Goal: Information Seeking & Learning: Learn about a topic

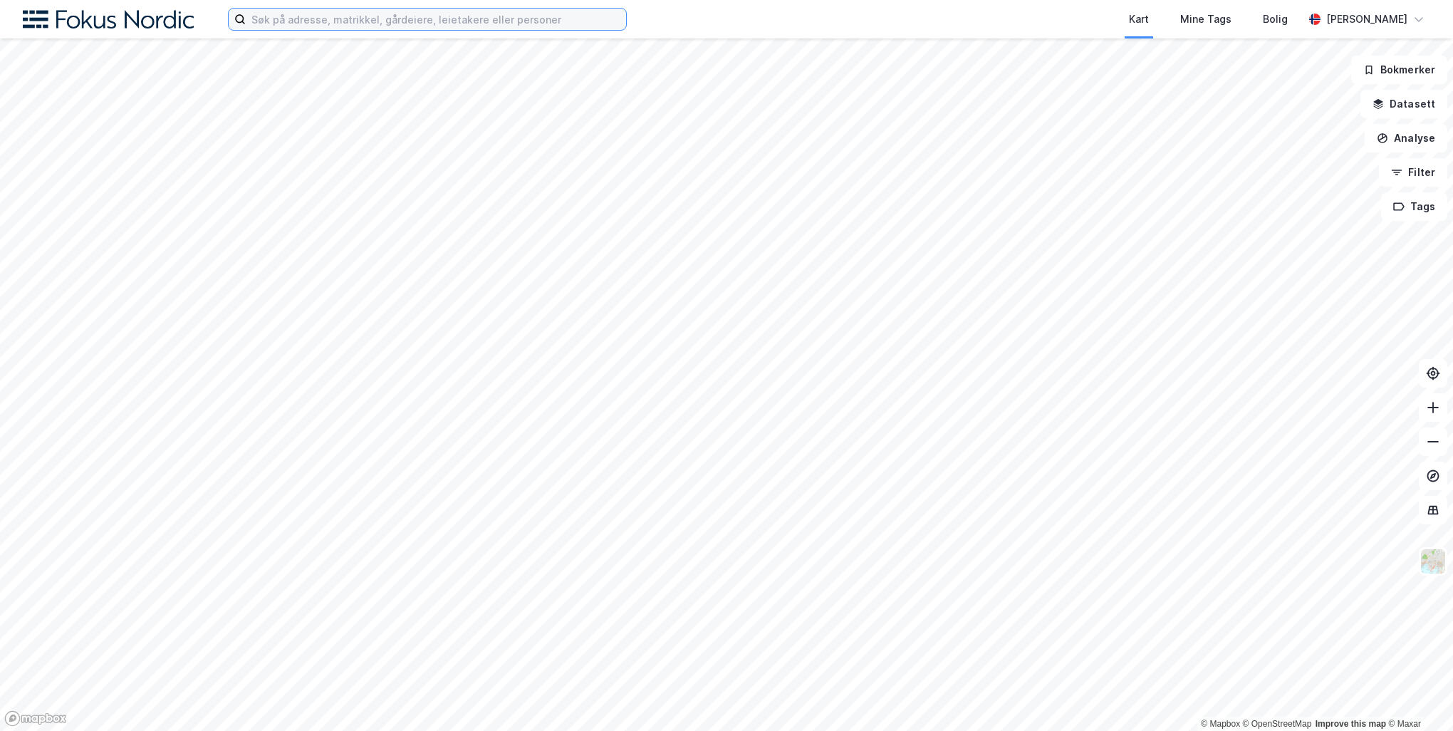
click at [558, 16] on input at bounding box center [436, 19] width 380 height 21
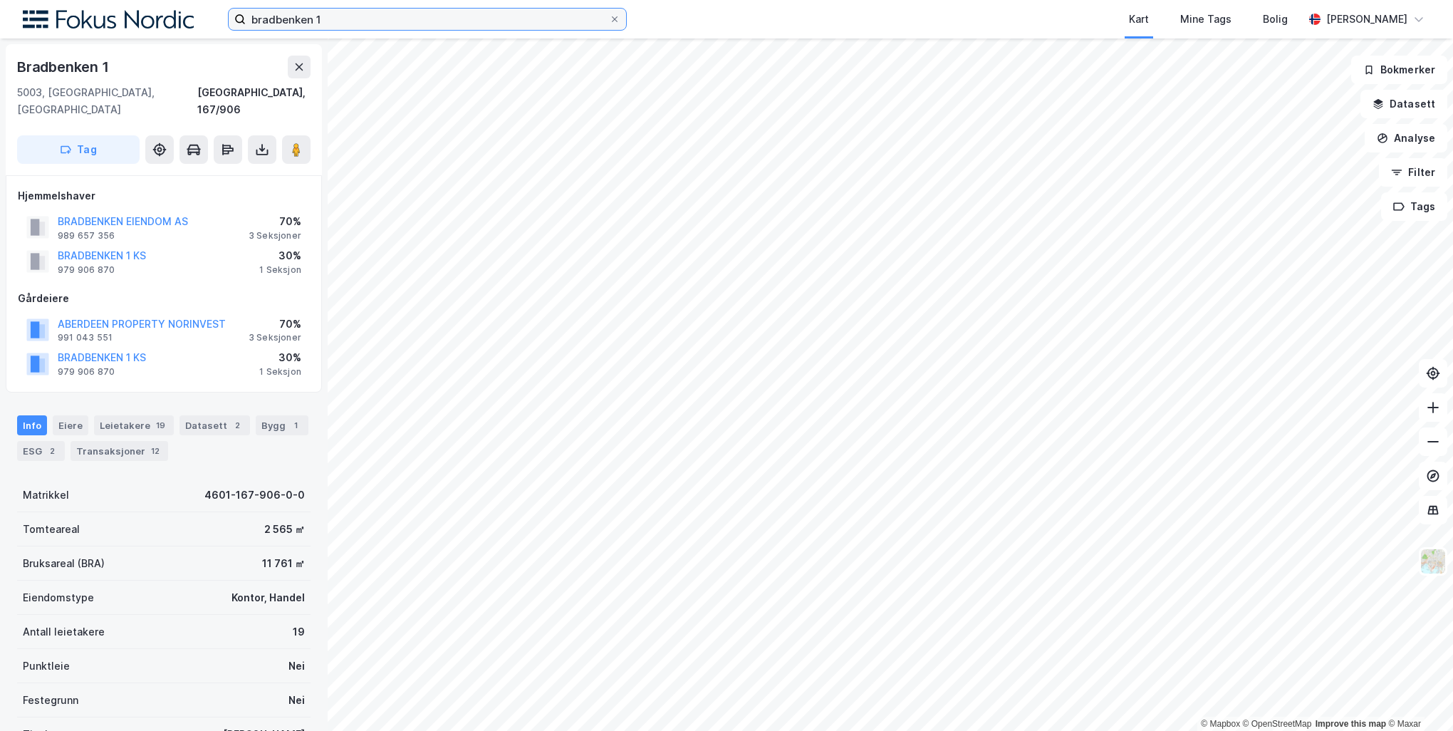
click at [375, 24] on input "bradbenken 1" at bounding box center [427, 19] width 363 height 21
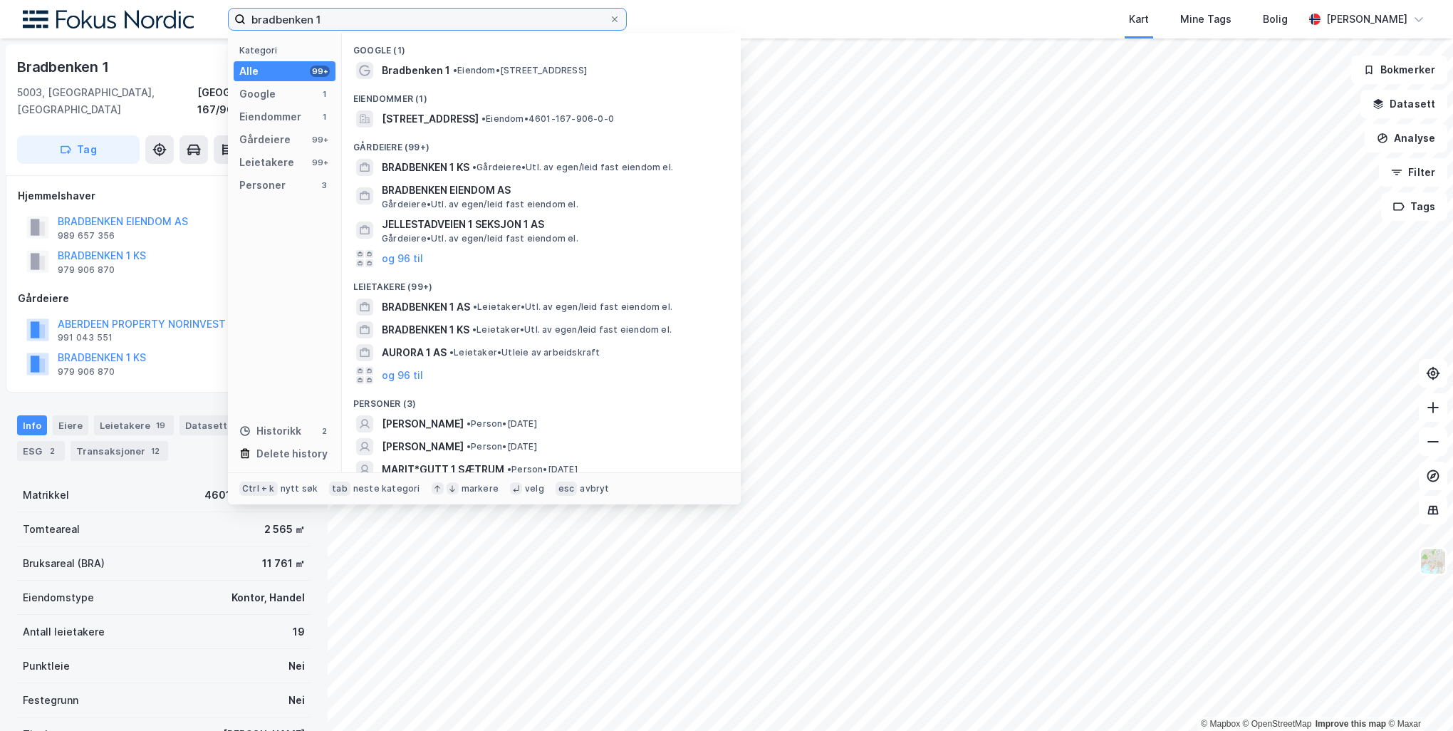
click at [375, 24] on input "bradbenken 1" at bounding box center [427, 19] width 363 height 21
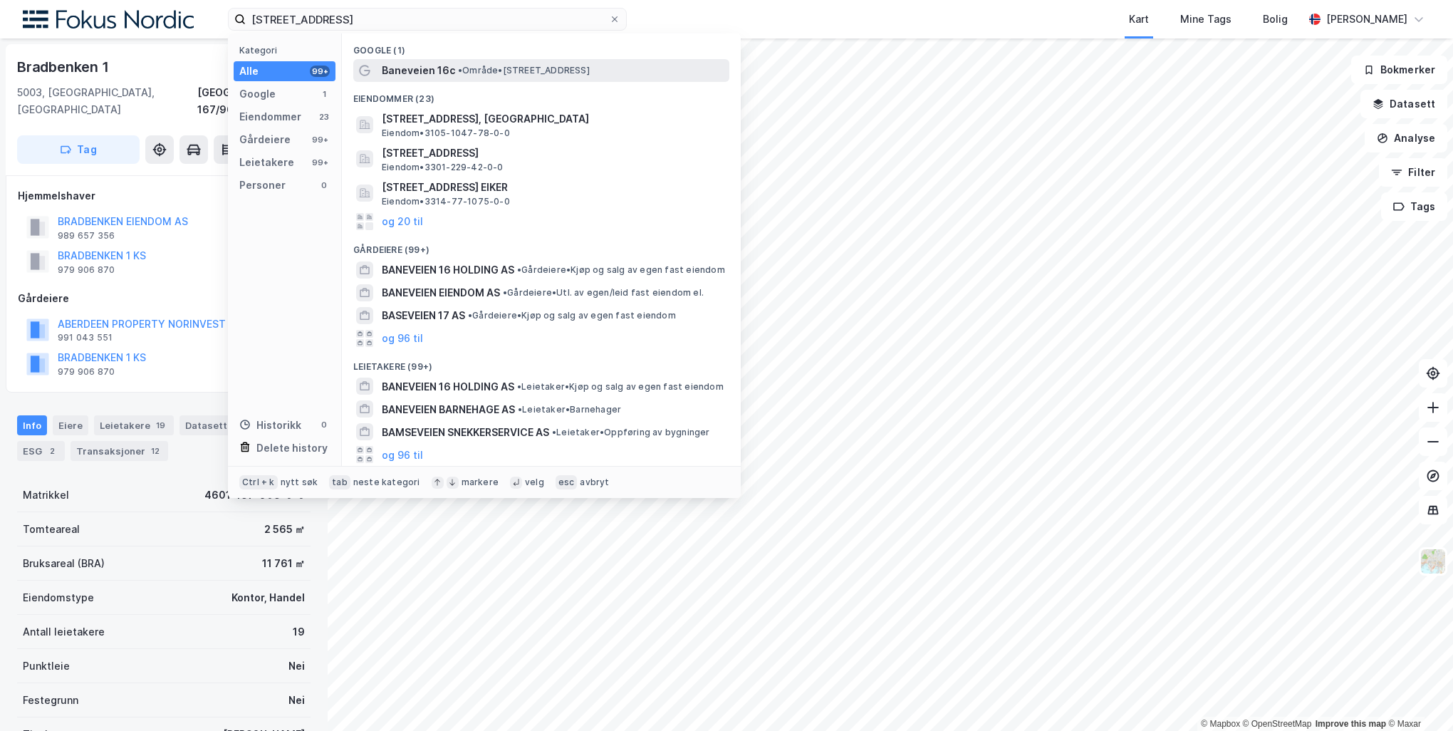
click at [417, 63] on span "Baneveien 16c" at bounding box center [418, 70] width 73 height 17
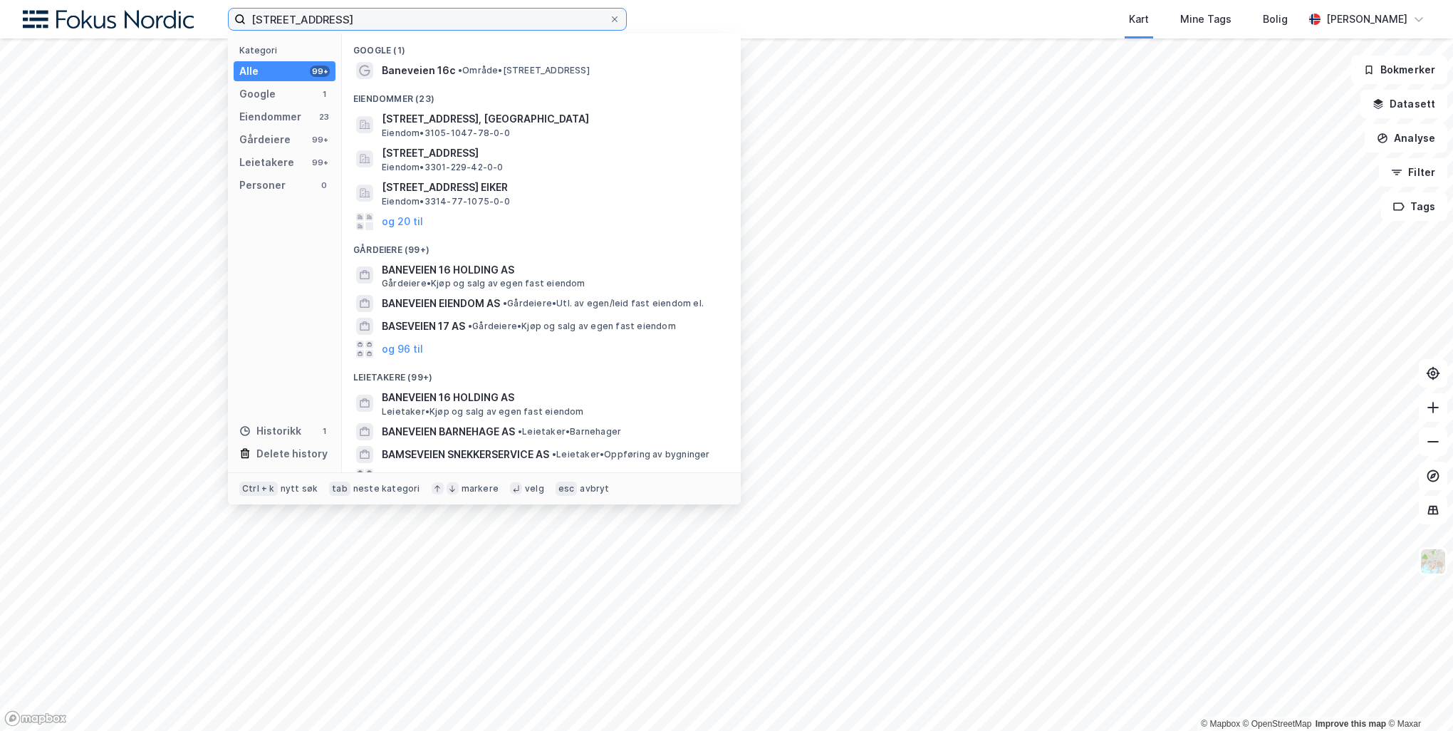
click at [378, 23] on input "[STREET_ADDRESS]" at bounding box center [427, 19] width 363 height 21
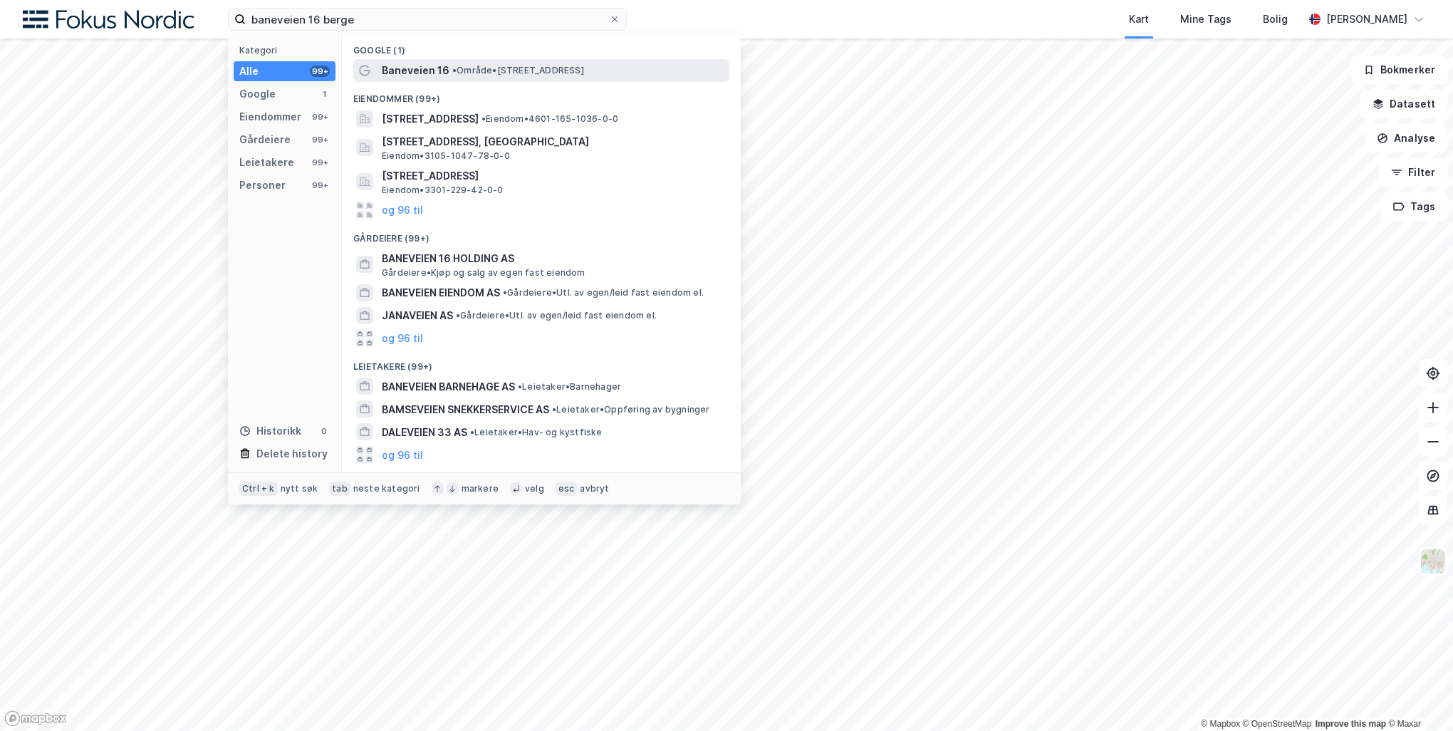
click at [503, 69] on span "• Område • [STREET_ADDRESS]" at bounding box center [518, 70] width 132 height 11
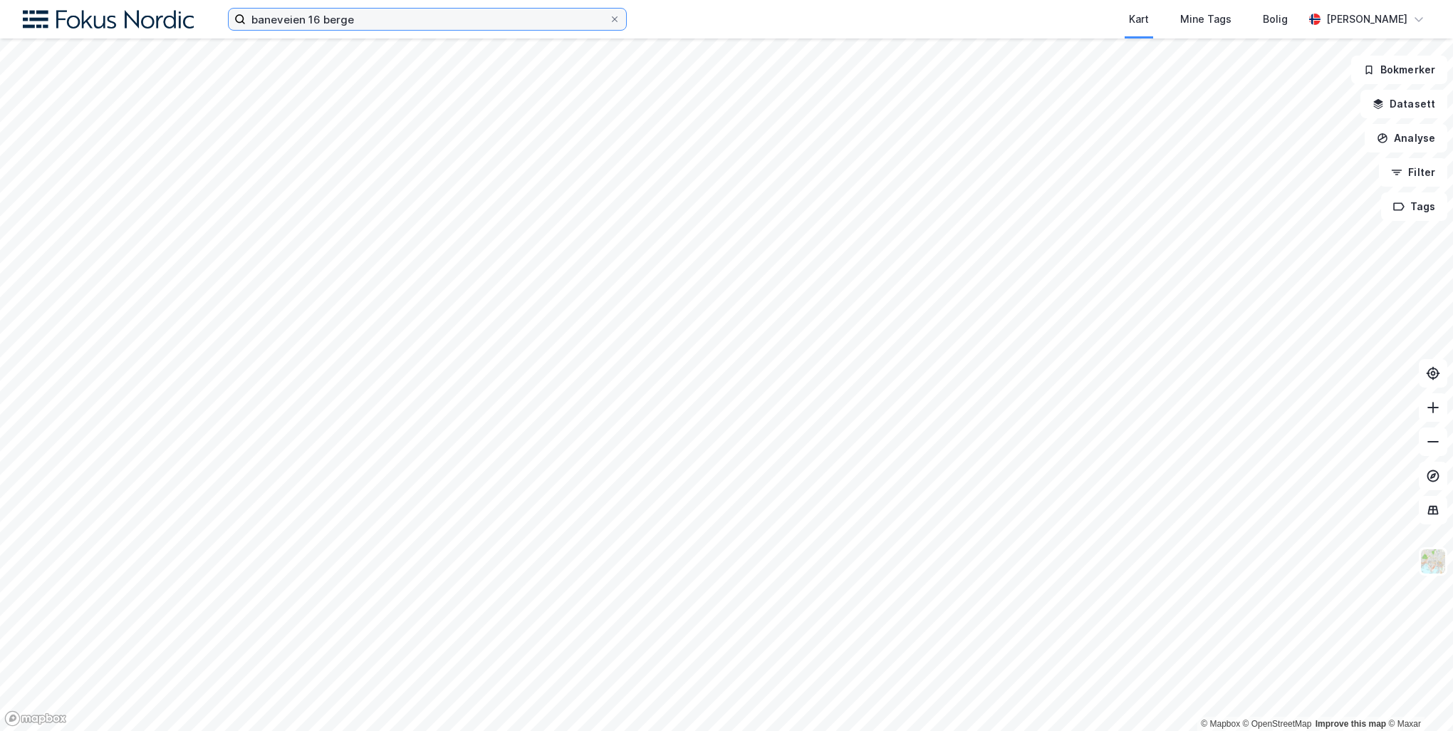
click at [366, 24] on input "baneveien 16 berge" at bounding box center [427, 19] width 363 height 21
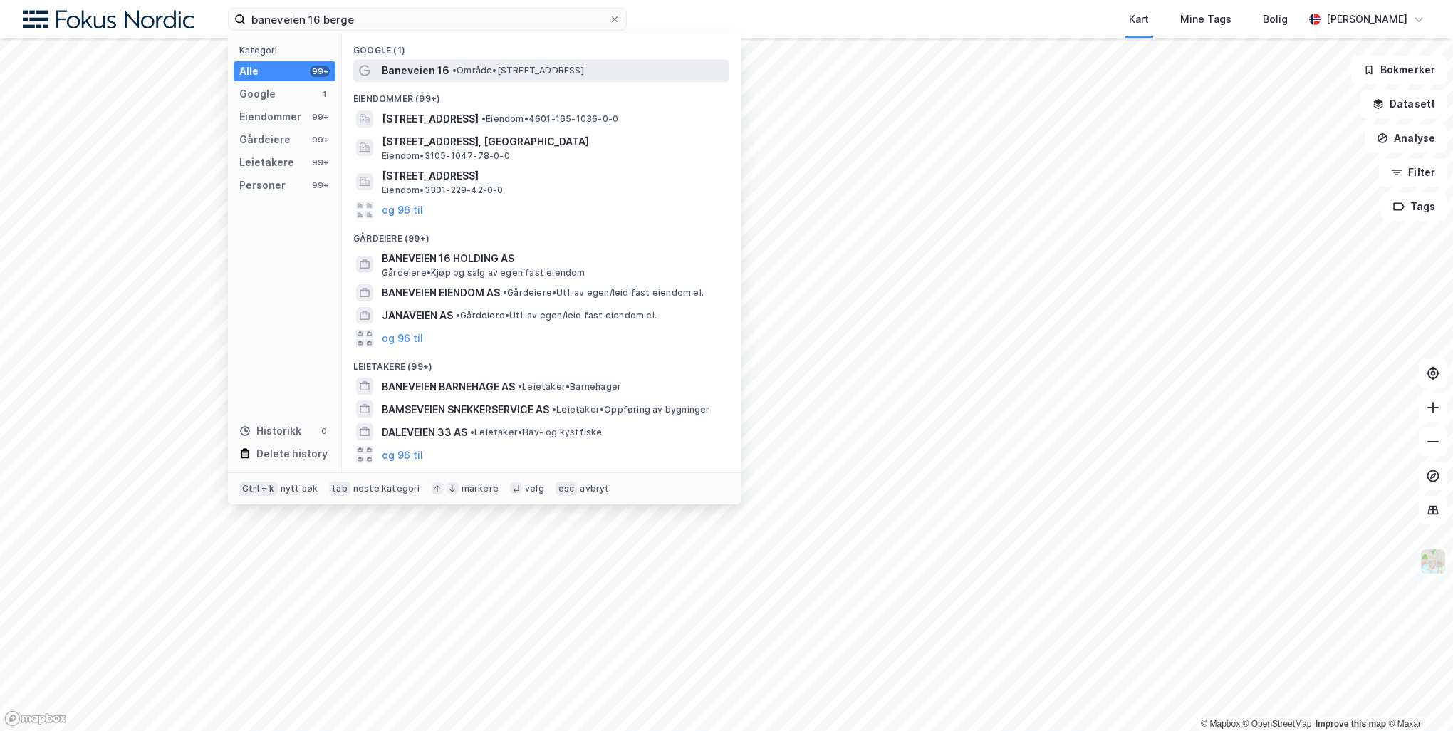
click at [448, 62] on div "Baneveien 16 • Område • [STREET_ADDRESS]" at bounding box center [554, 70] width 345 height 17
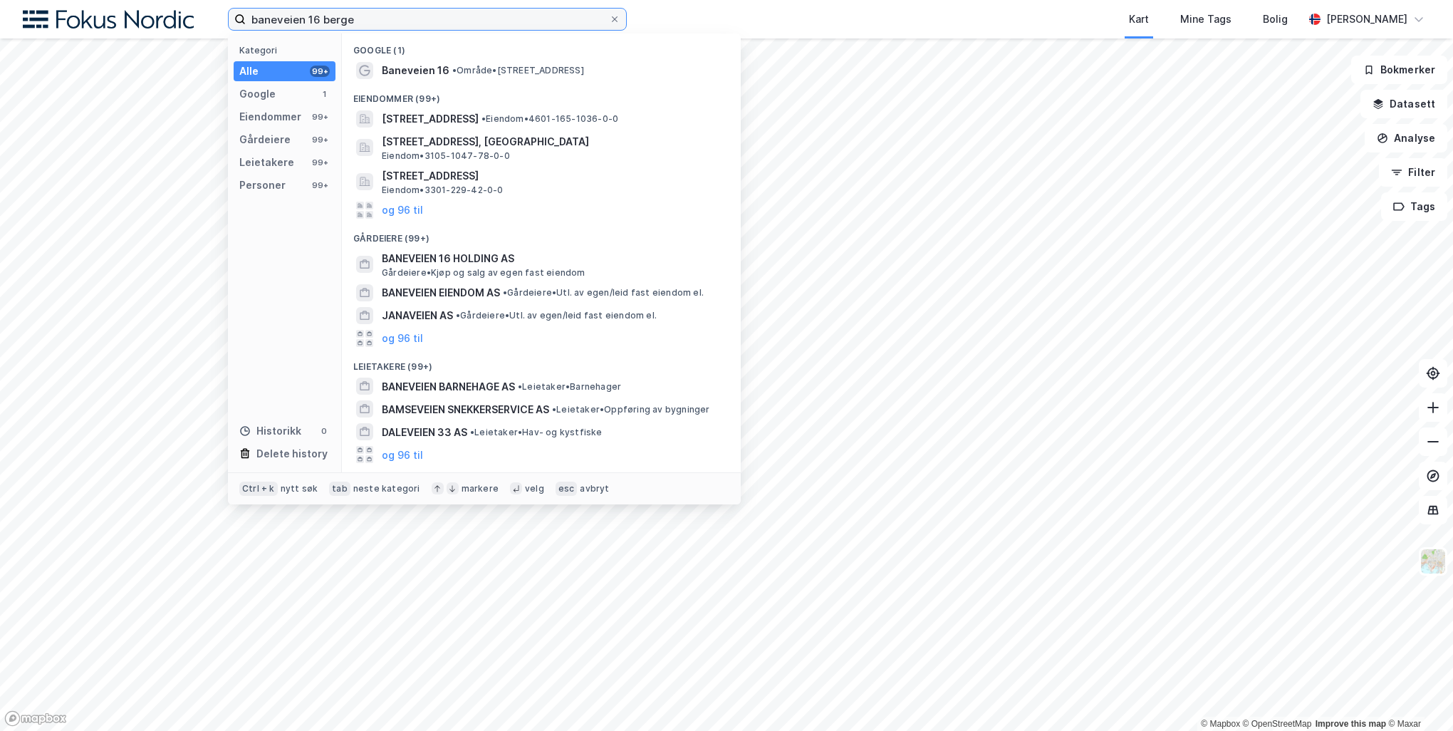
click at [416, 20] on input "baneveien 16 berge" at bounding box center [427, 19] width 363 height 21
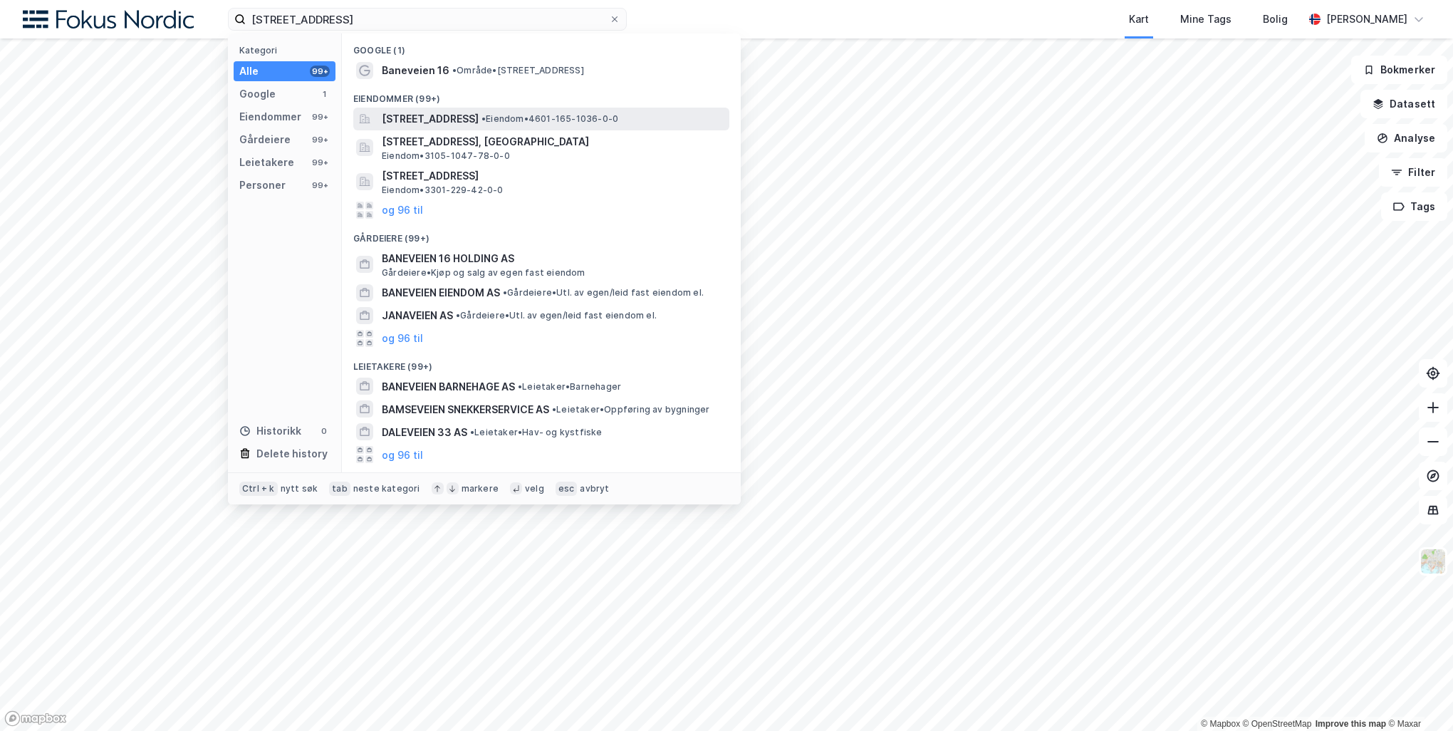
click at [653, 111] on div "[STREET_ADDRESS] • Eiendom • 4601-165-1036-0-0" at bounding box center [554, 118] width 345 height 17
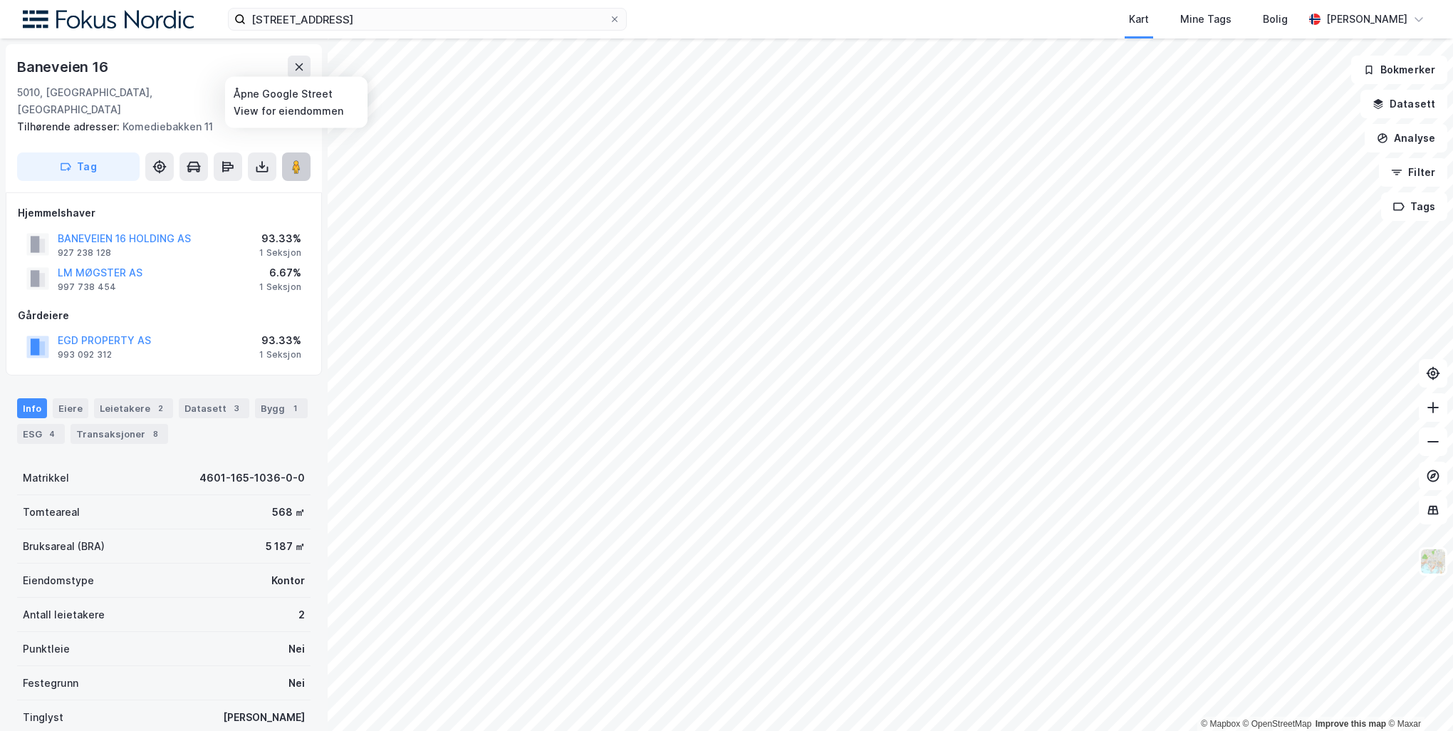
click at [299, 152] on button at bounding box center [296, 166] width 28 height 28
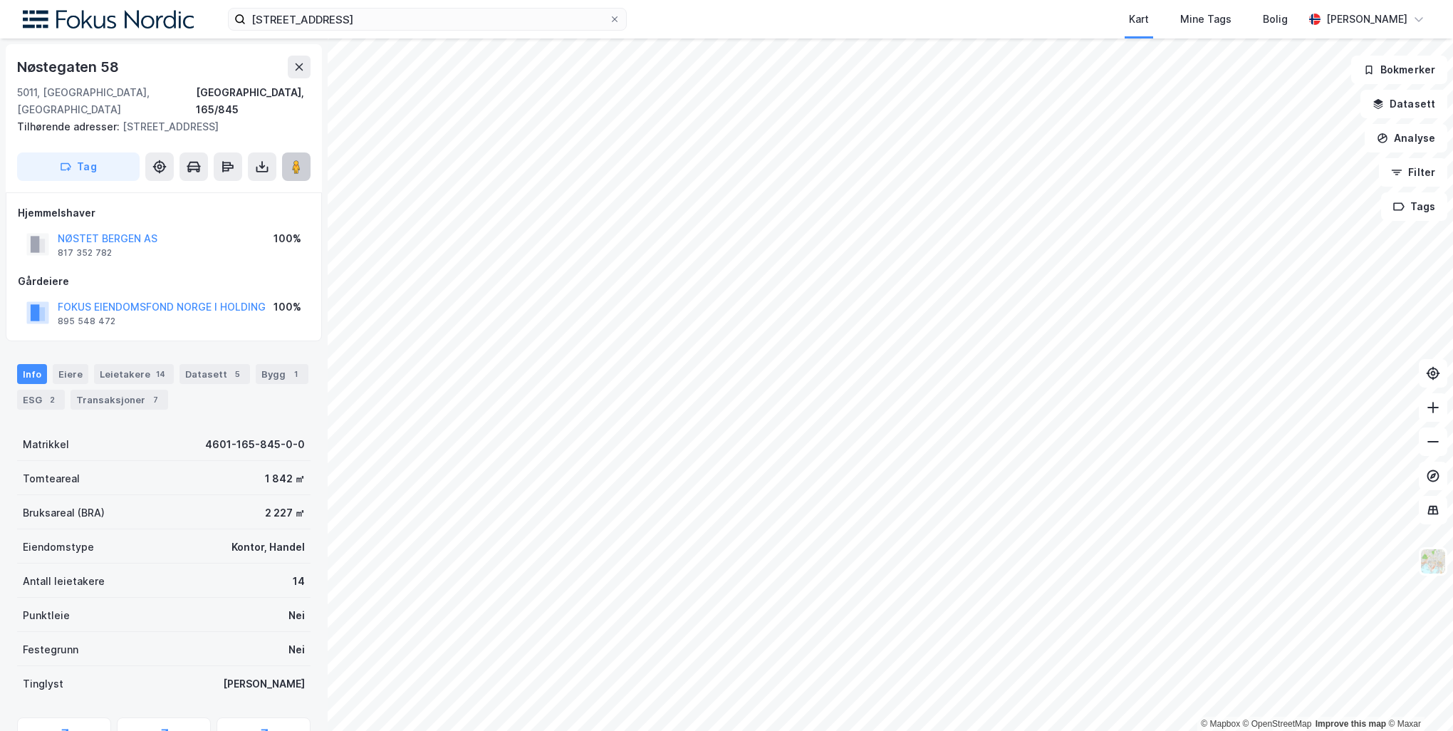
click at [285, 152] on button at bounding box center [296, 166] width 28 height 28
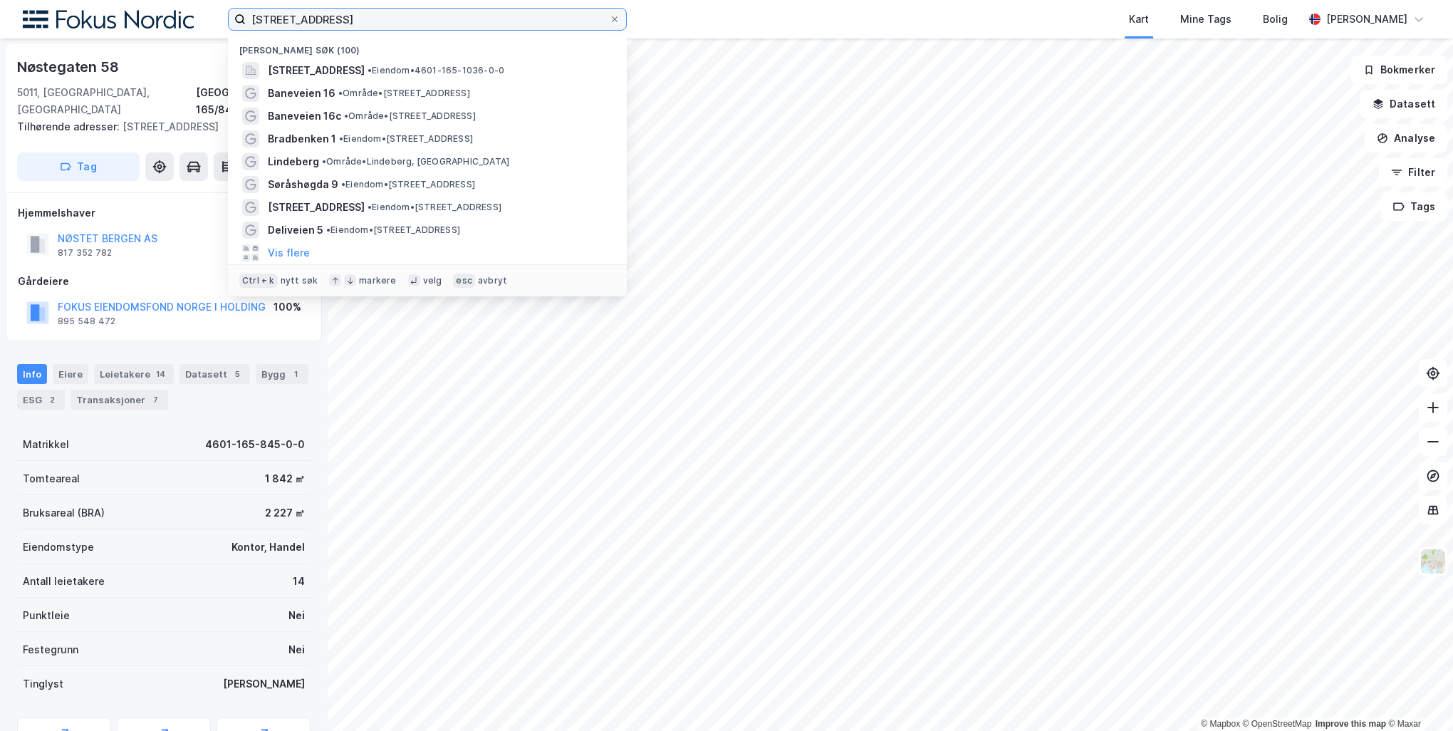
click at [356, 26] on input "[STREET_ADDRESS]" at bounding box center [427, 19] width 363 height 21
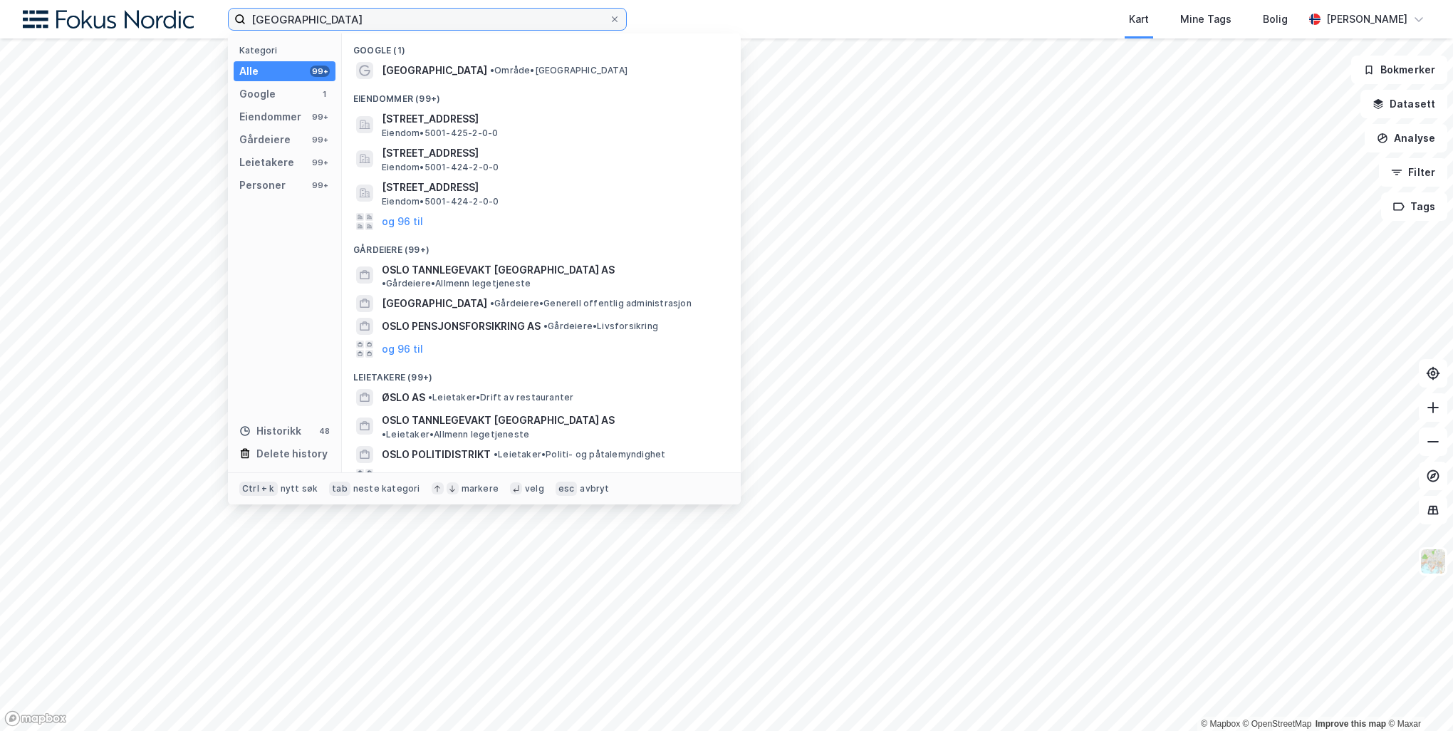
click at [311, 19] on input "[GEOGRAPHIC_DATA]" at bounding box center [427, 19] width 363 height 21
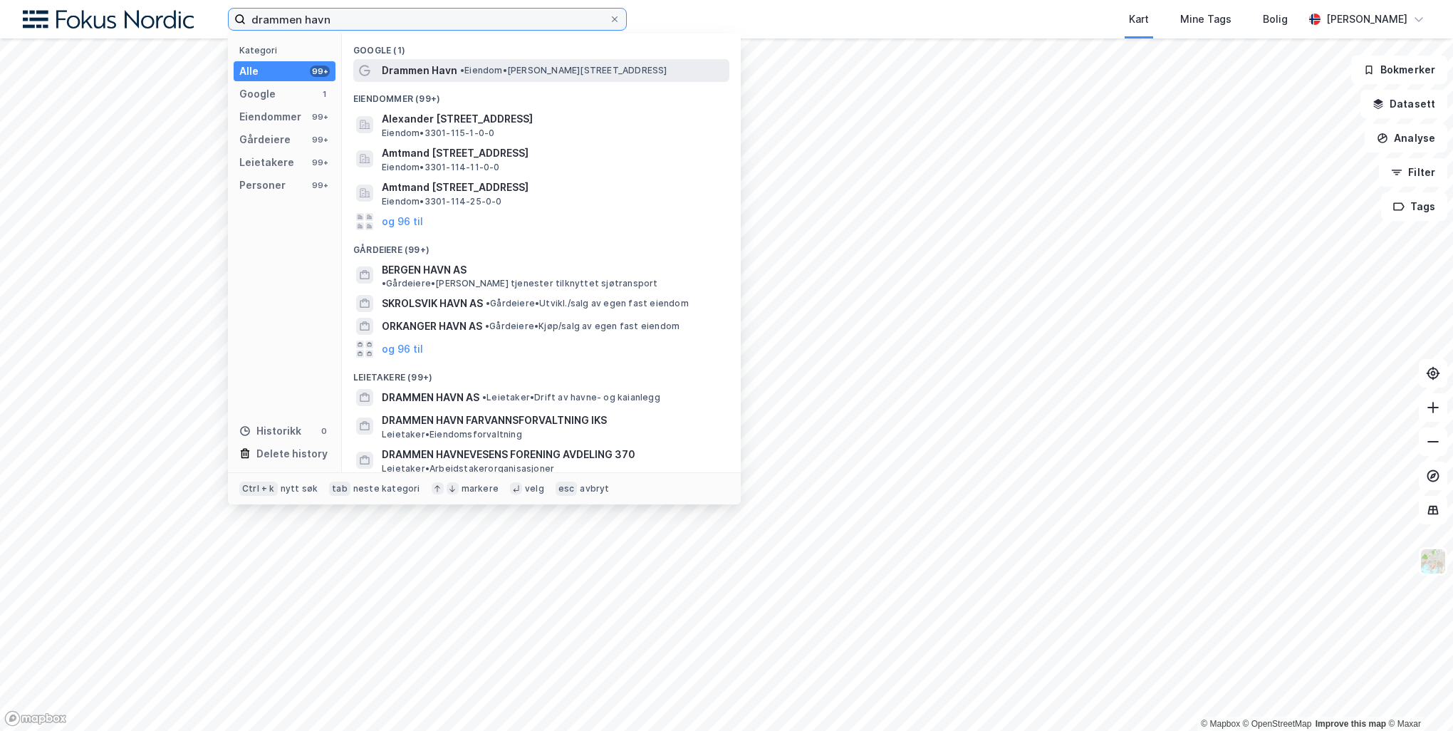
type input "drammen havn"
click at [440, 70] on span "Drammen Havn" at bounding box center [420, 70] width 76 height 17
